Goal: Task Accomplishment & Management: Manage account settings

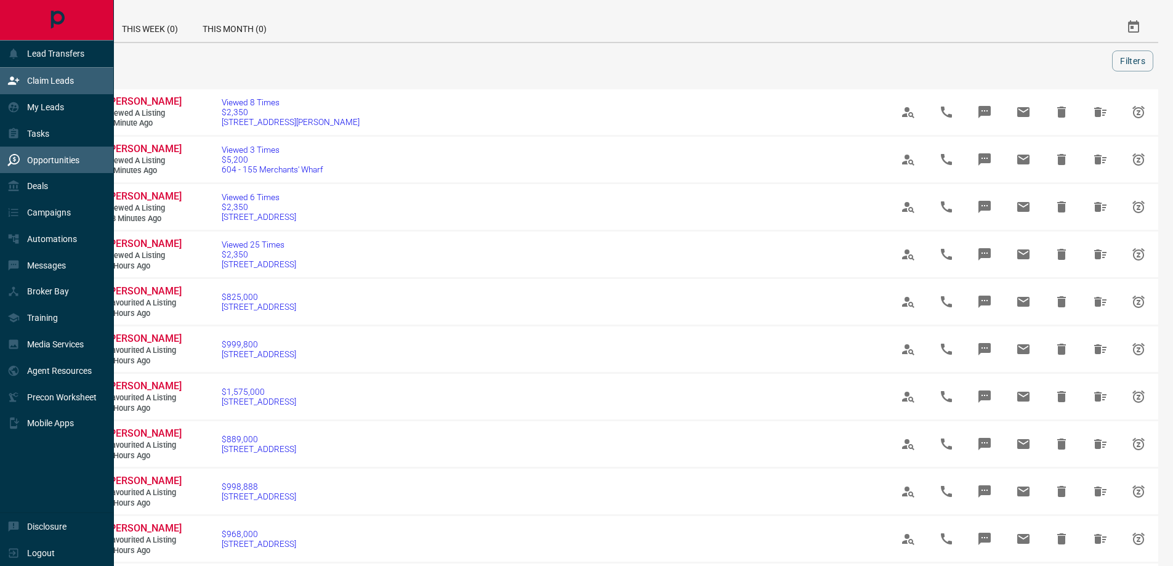
scroll to position [493, 0]
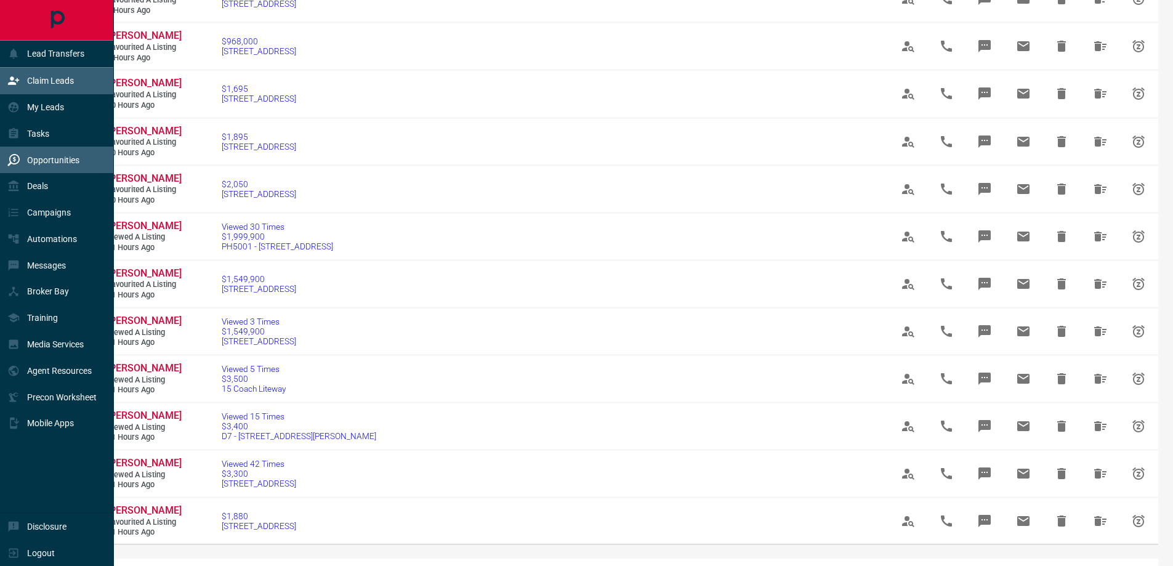
click at [9, 87] on icon at bounding box center [13, 80] width 12 height 12
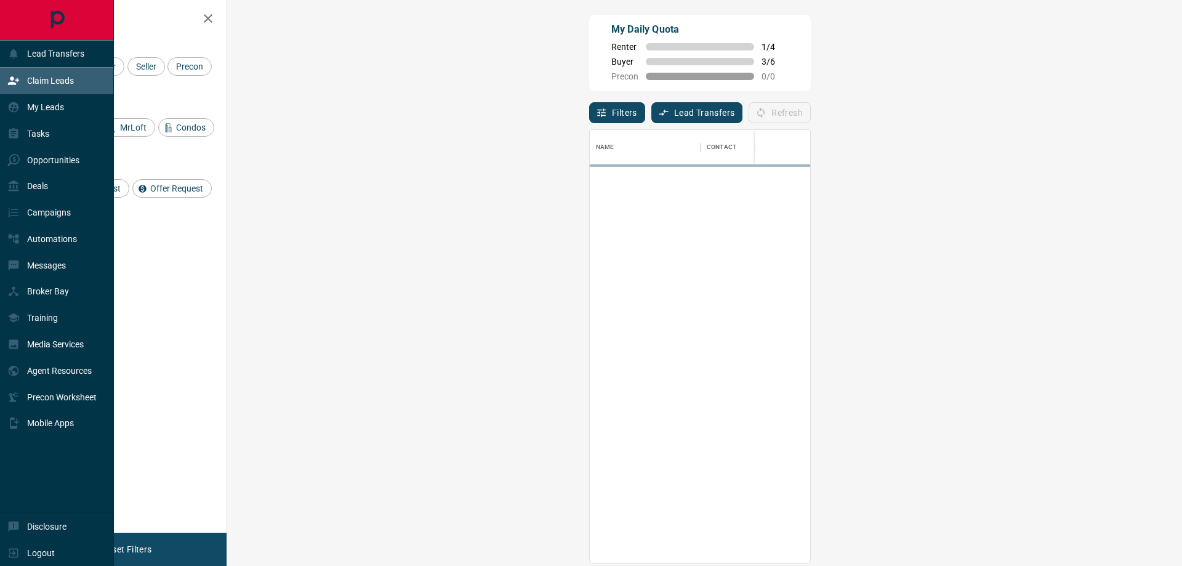
scroll to position [424, 919]
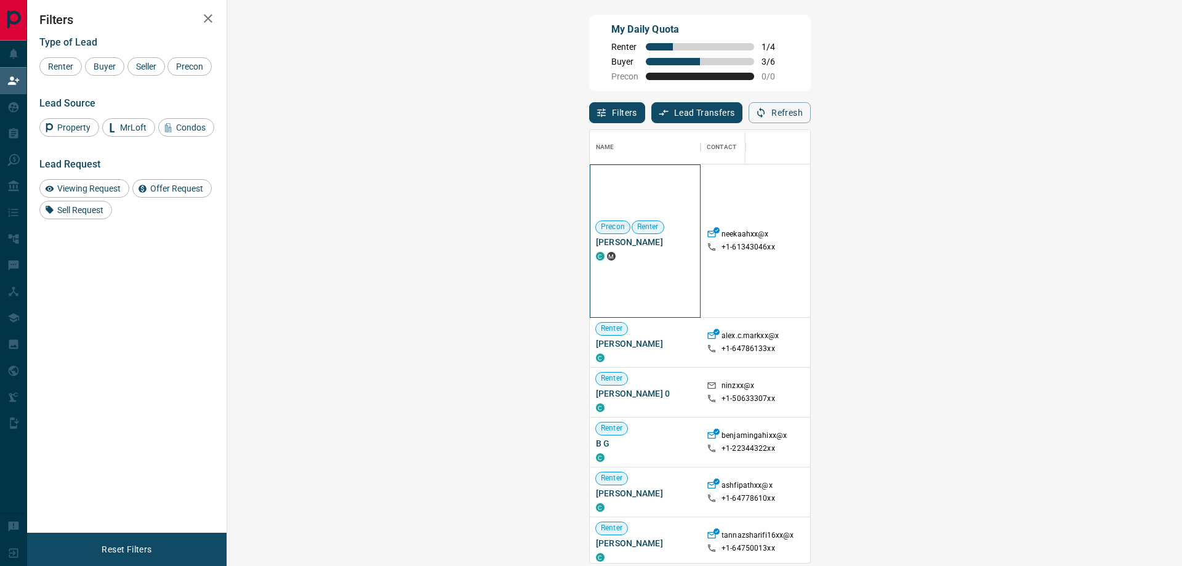
click at [596, 243] on span "[PERSON_NAME]" at bounding box center [645, 242] width 99 height 12
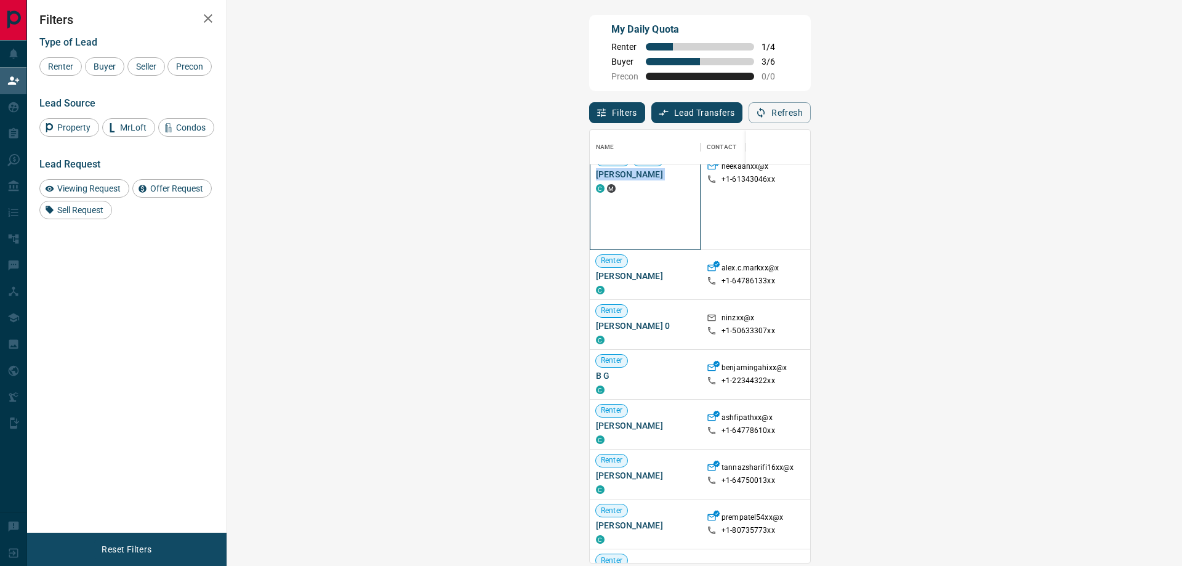
scroll to position [123, 0]
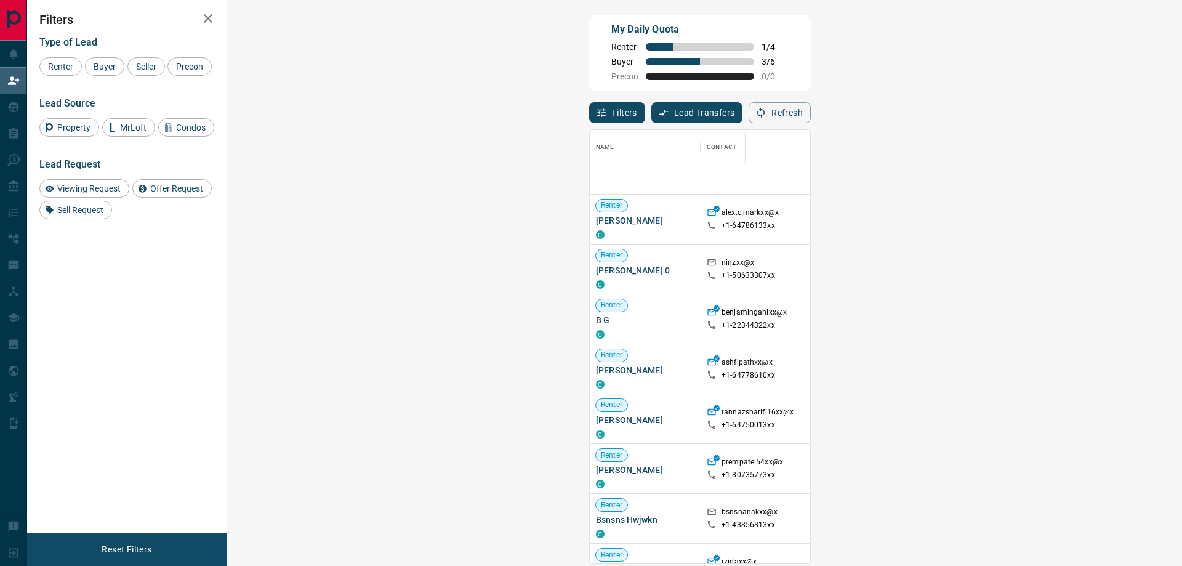
click at [1052, 459] on div "Viewing Request ( 1 )" at bounding box center [1103, 468] width 102 height 49
click at [1065, 469] on span "Viewing Request ( 1 )" at bounding box center [1099, 468] width 68 height 9
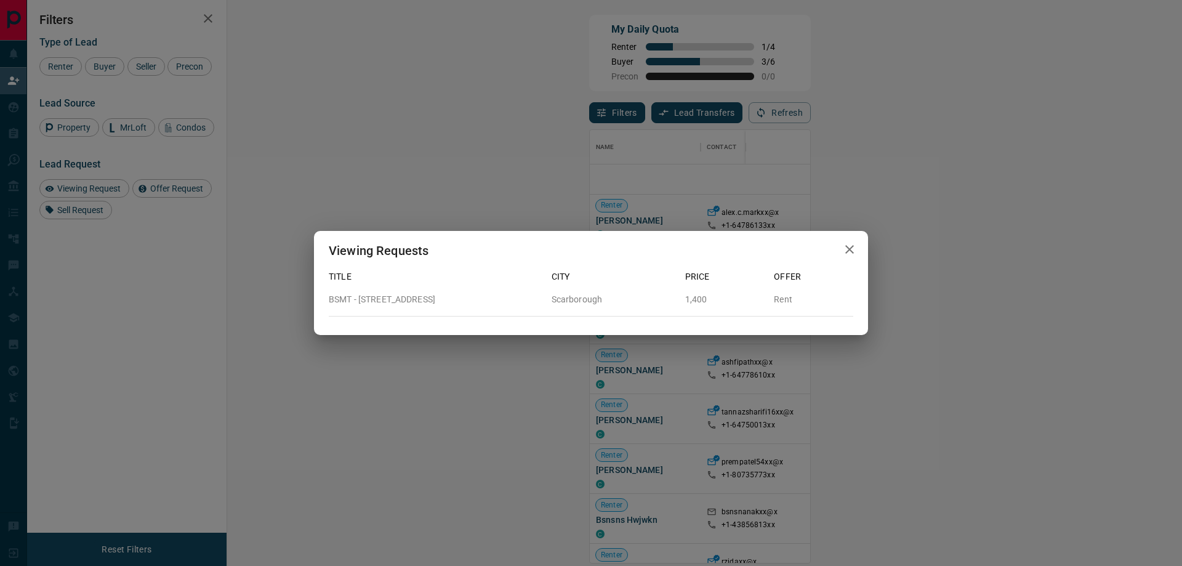
click at [853, 247] on icon "button" at bounding box center [849, 249] width 15 height 15
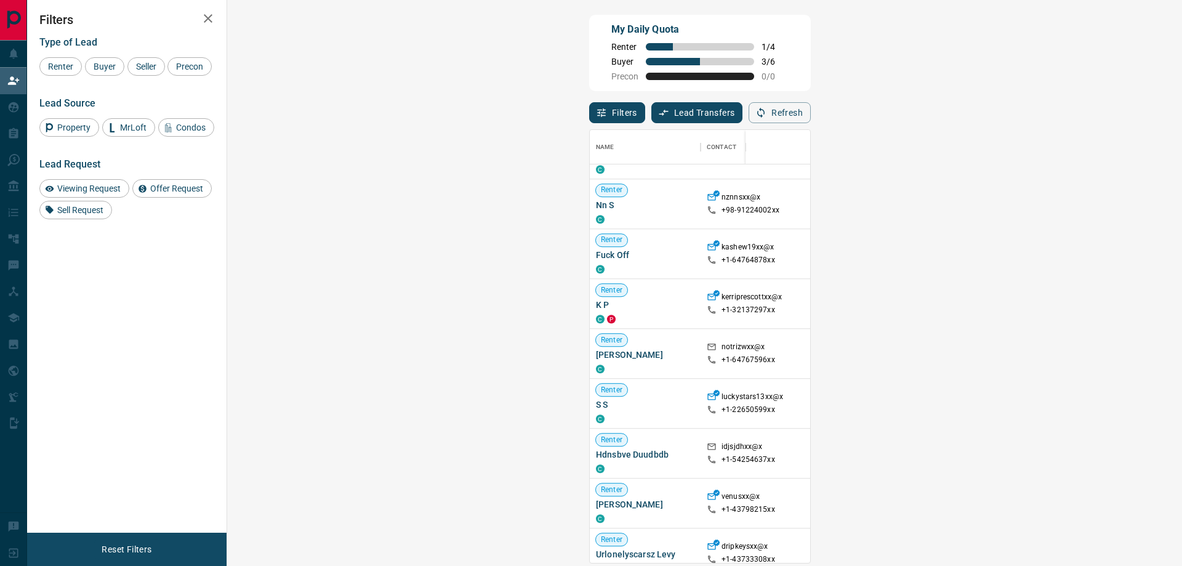
scroll to position [1101, 0]
